Goal: Use online tool/utility: Utilize a website feature to perform a specific function

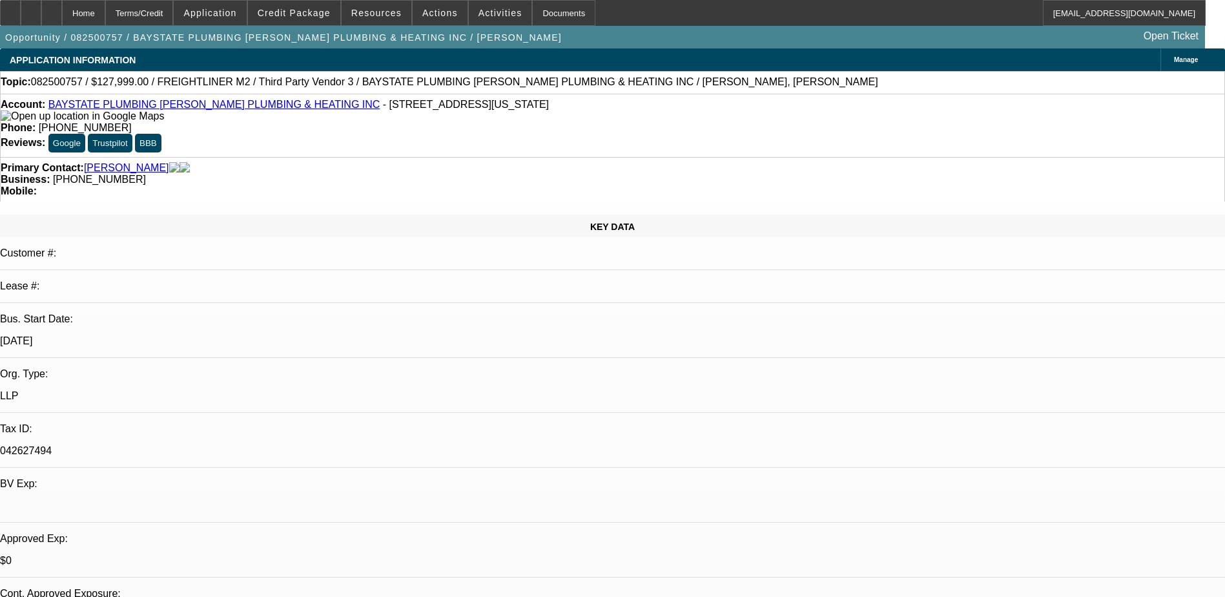
select select "0"
select select "2"
select select "0.1"
select select "4"
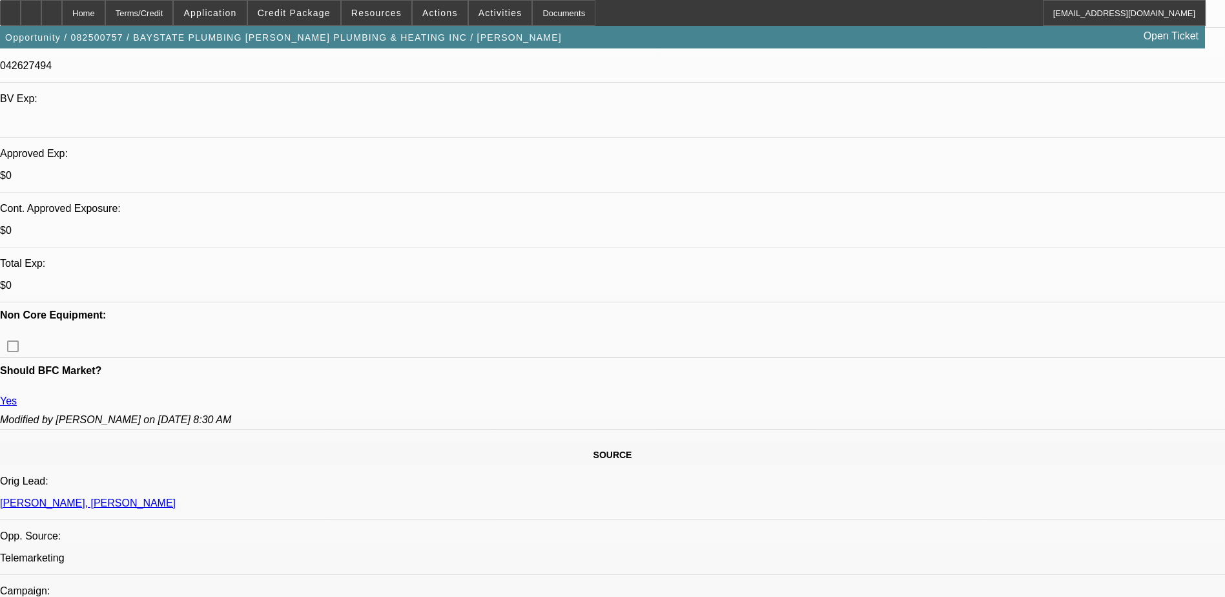
scroll to position [194, 0]
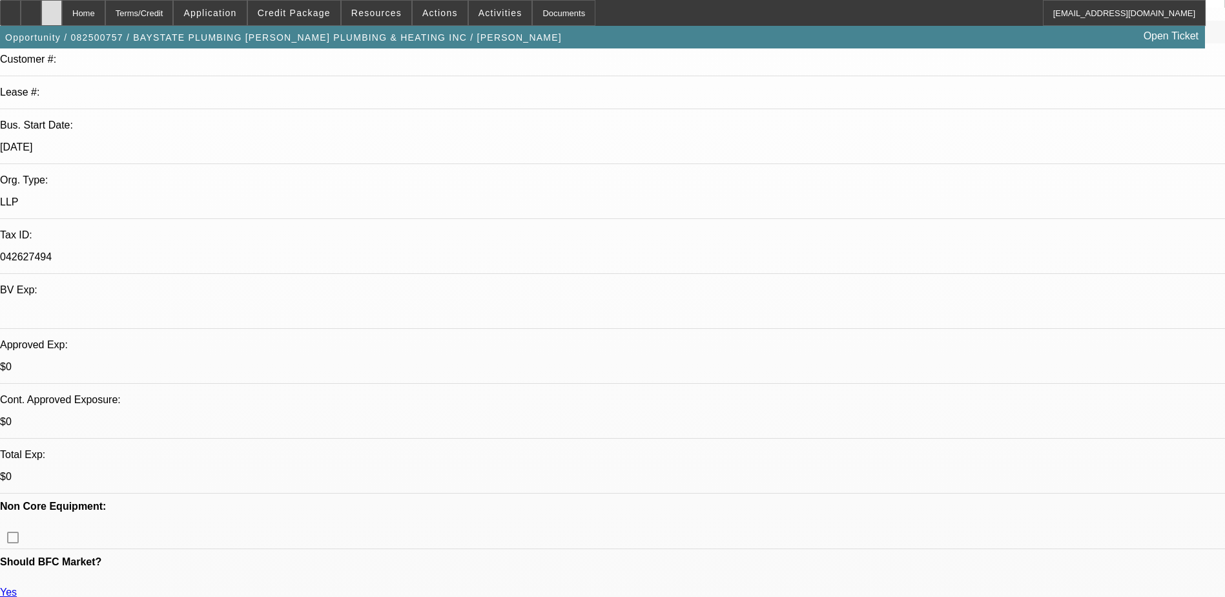
click at [62, 12] on div at bounding box center [51, 13] width 21 height 26
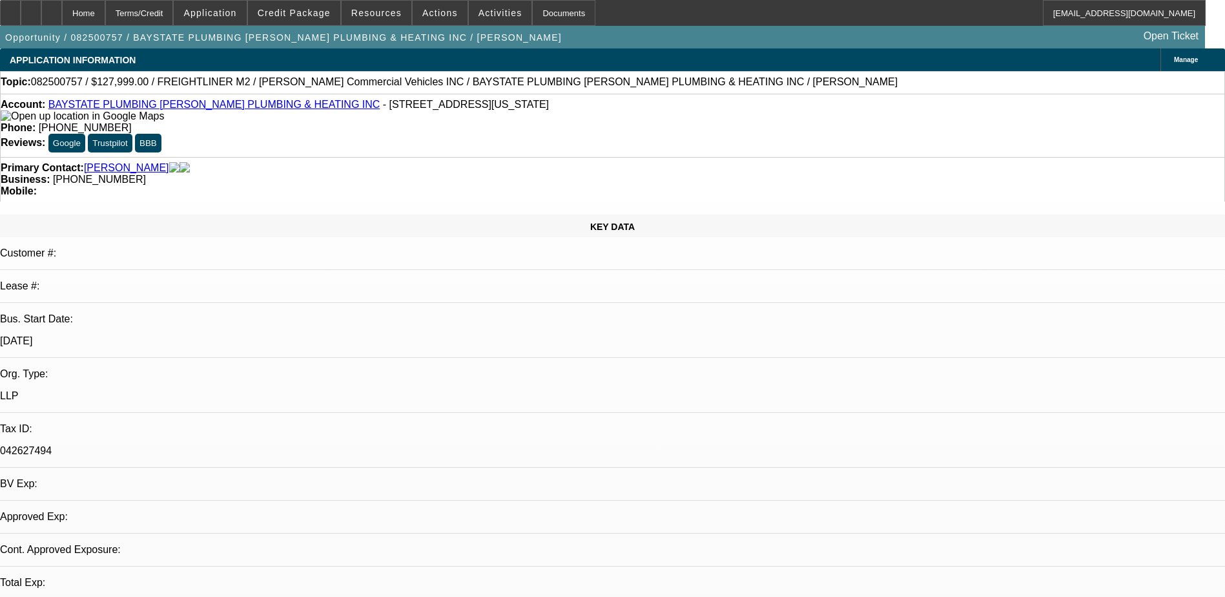
select select "0"
select select "2"
select select "0.1"
select select "1"
select select "2"
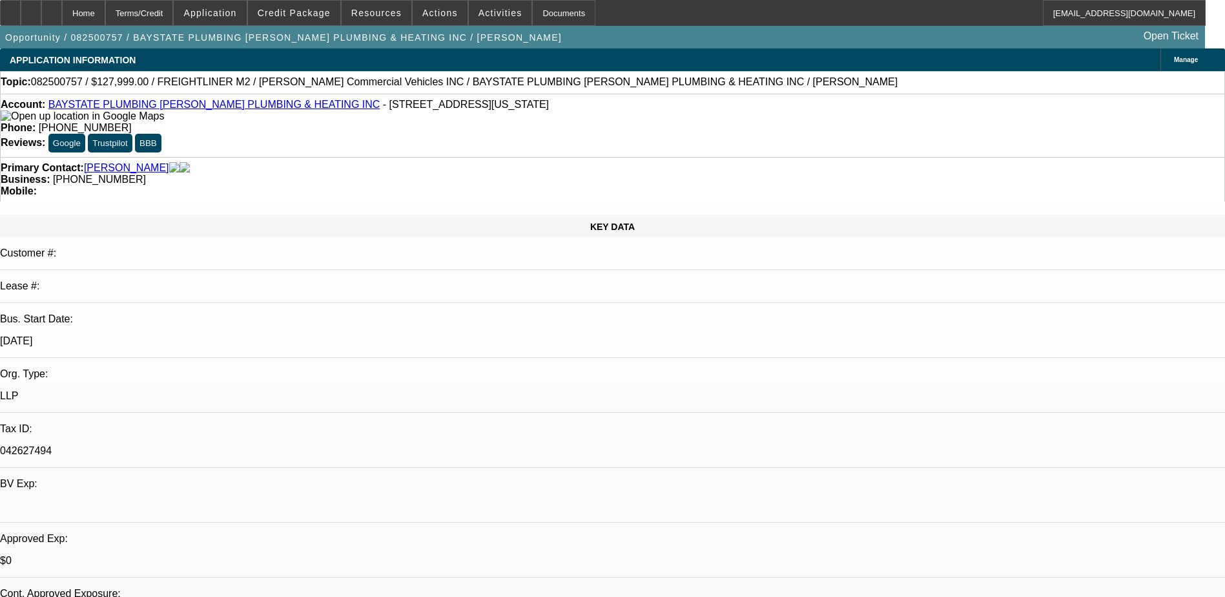
select select "4"
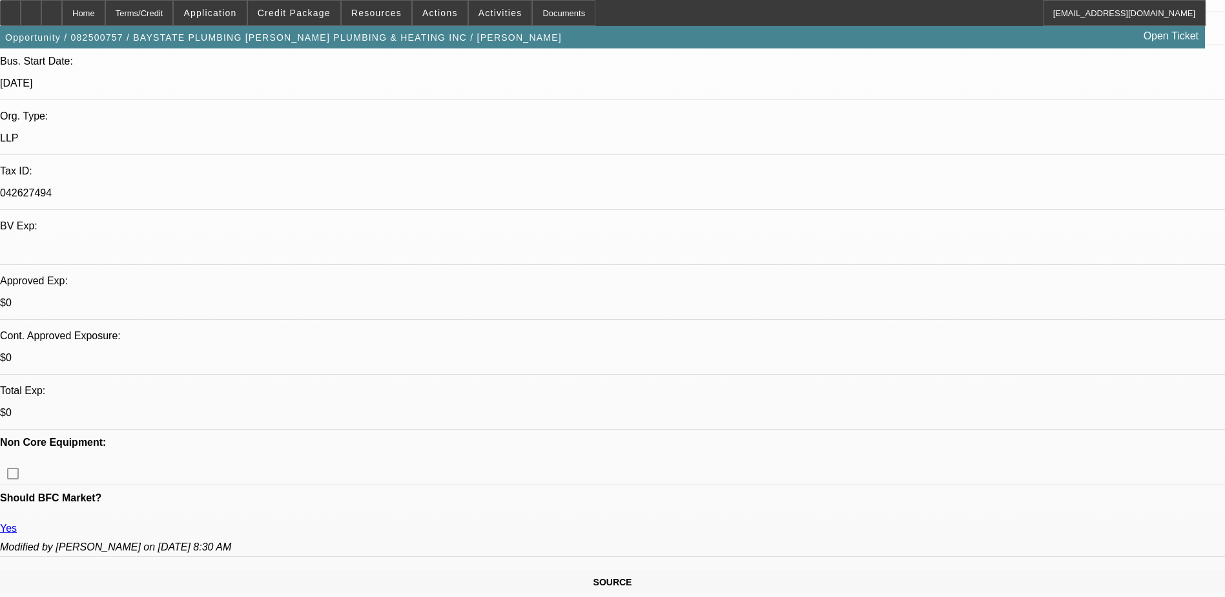
scroll to position [258, 0]
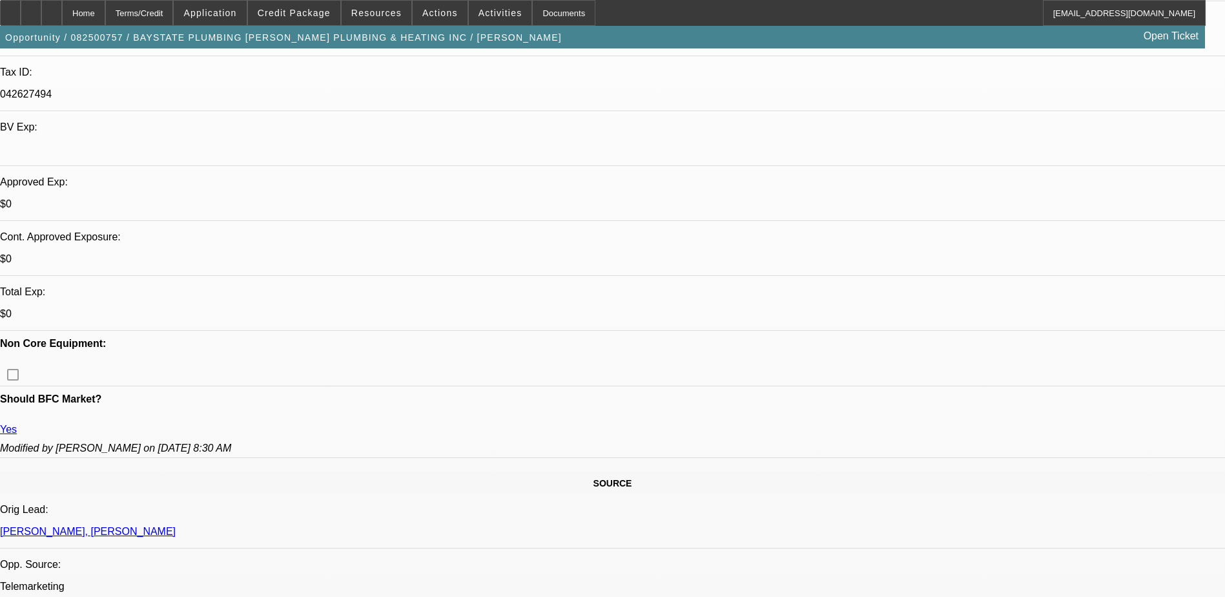
scroll to position [323, 0]
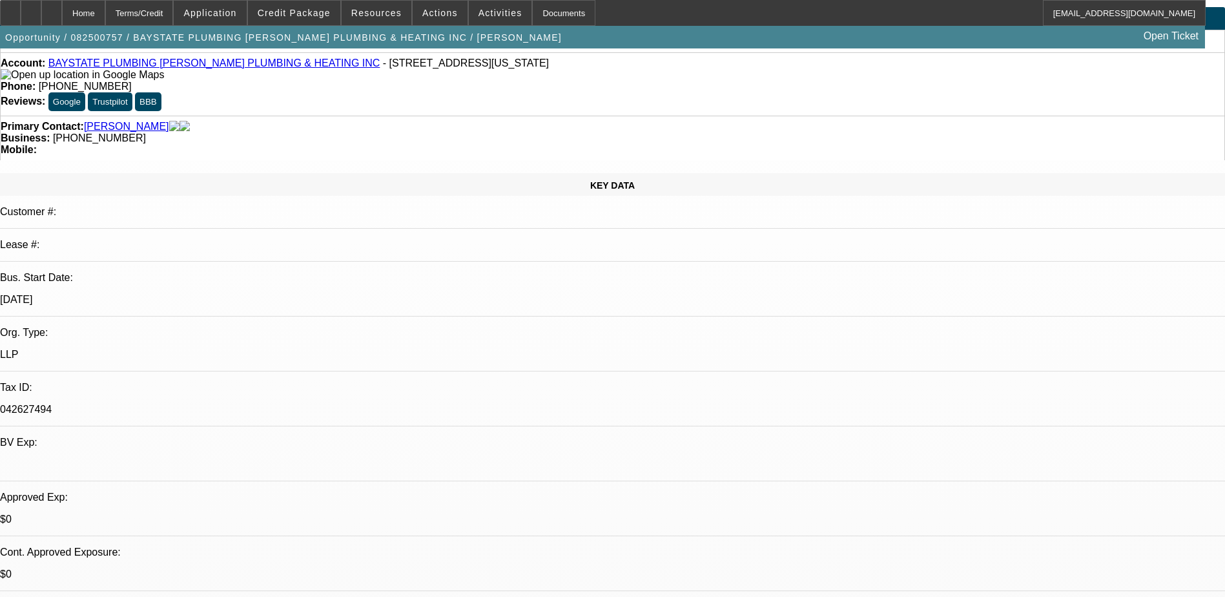
scroll to position [0, 0]
